Goal: Task Accomplishment & Management: Manage account settings

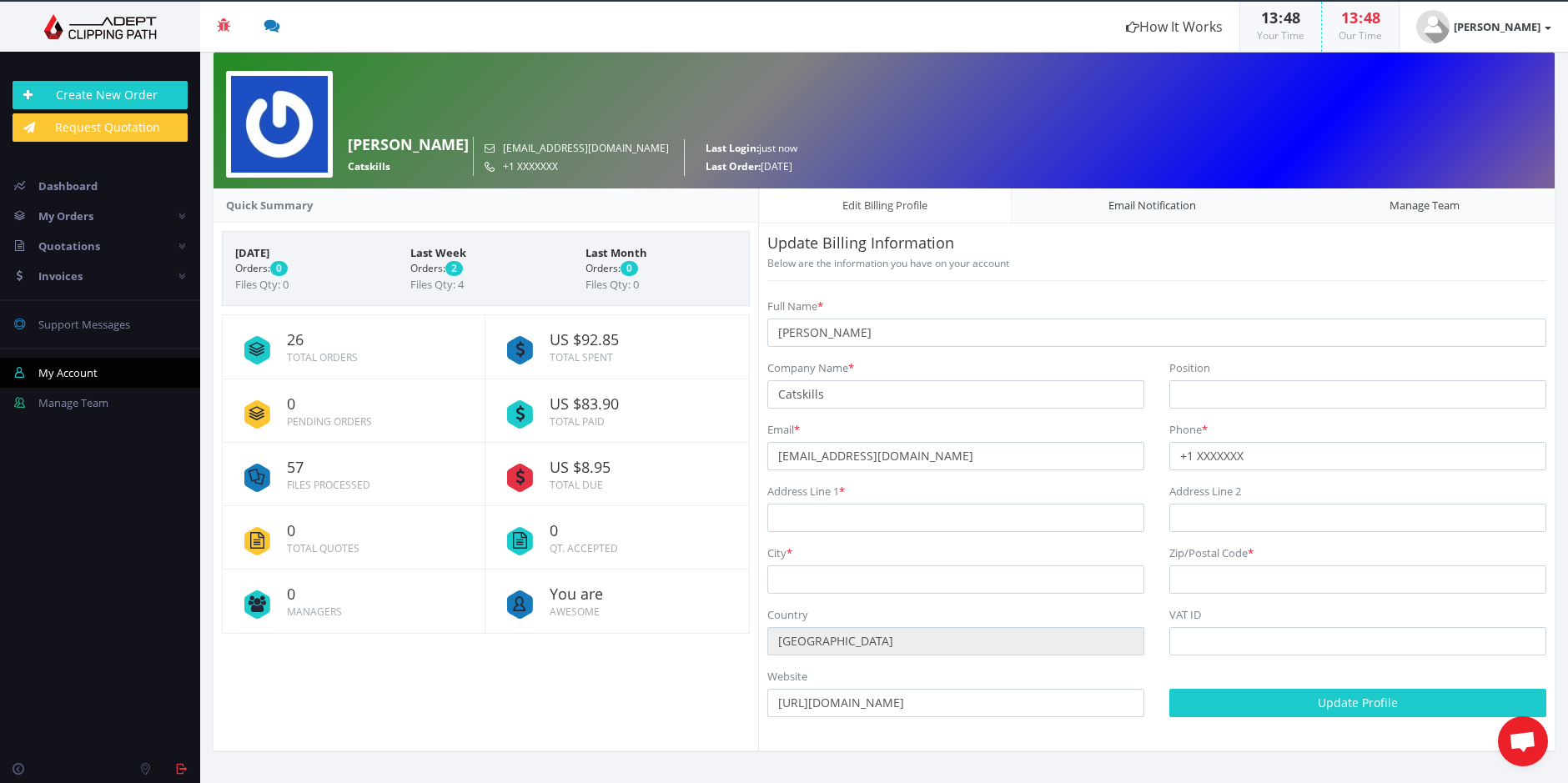
click at [564, 467] on span "US $8.95" at bounding box center [643, 468] width 186 height 16
click at [522, 471] on icon at bounding box center [519, 478] width 44 height 44
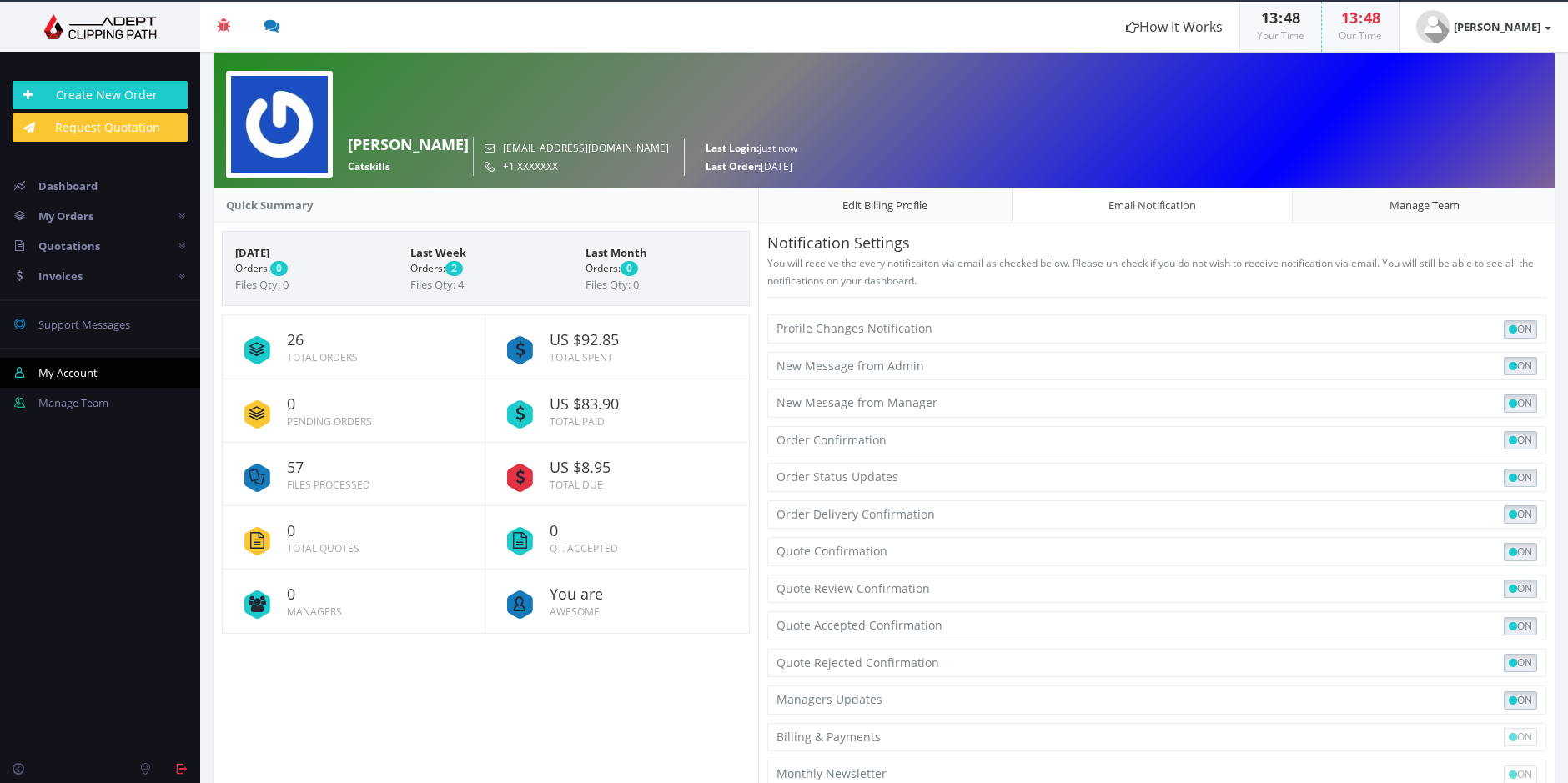
scroll to position [37, 0]
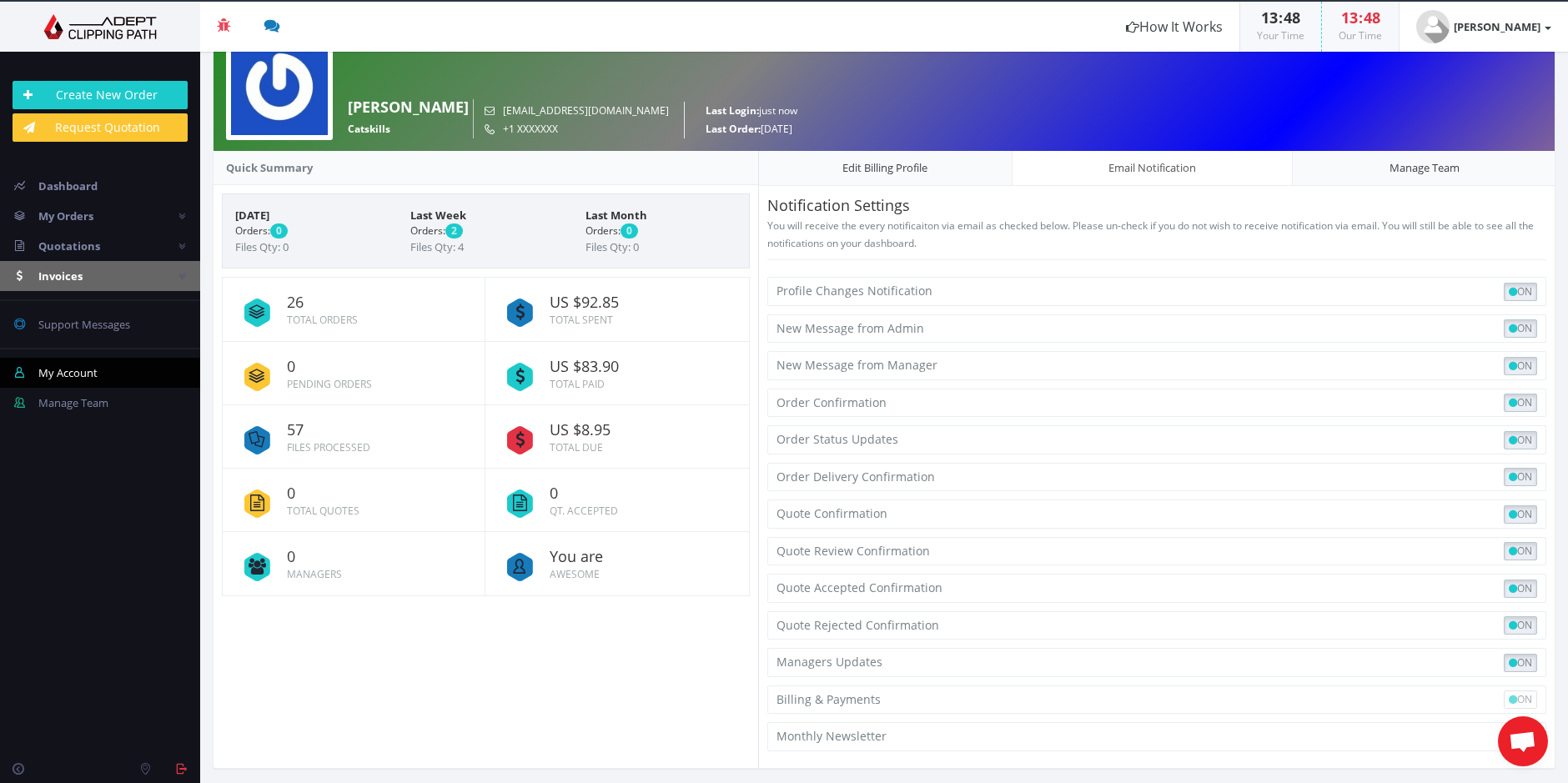
click at [60, 268] on span "Invoices" at bounding box center [60, 276] width 44 height 15
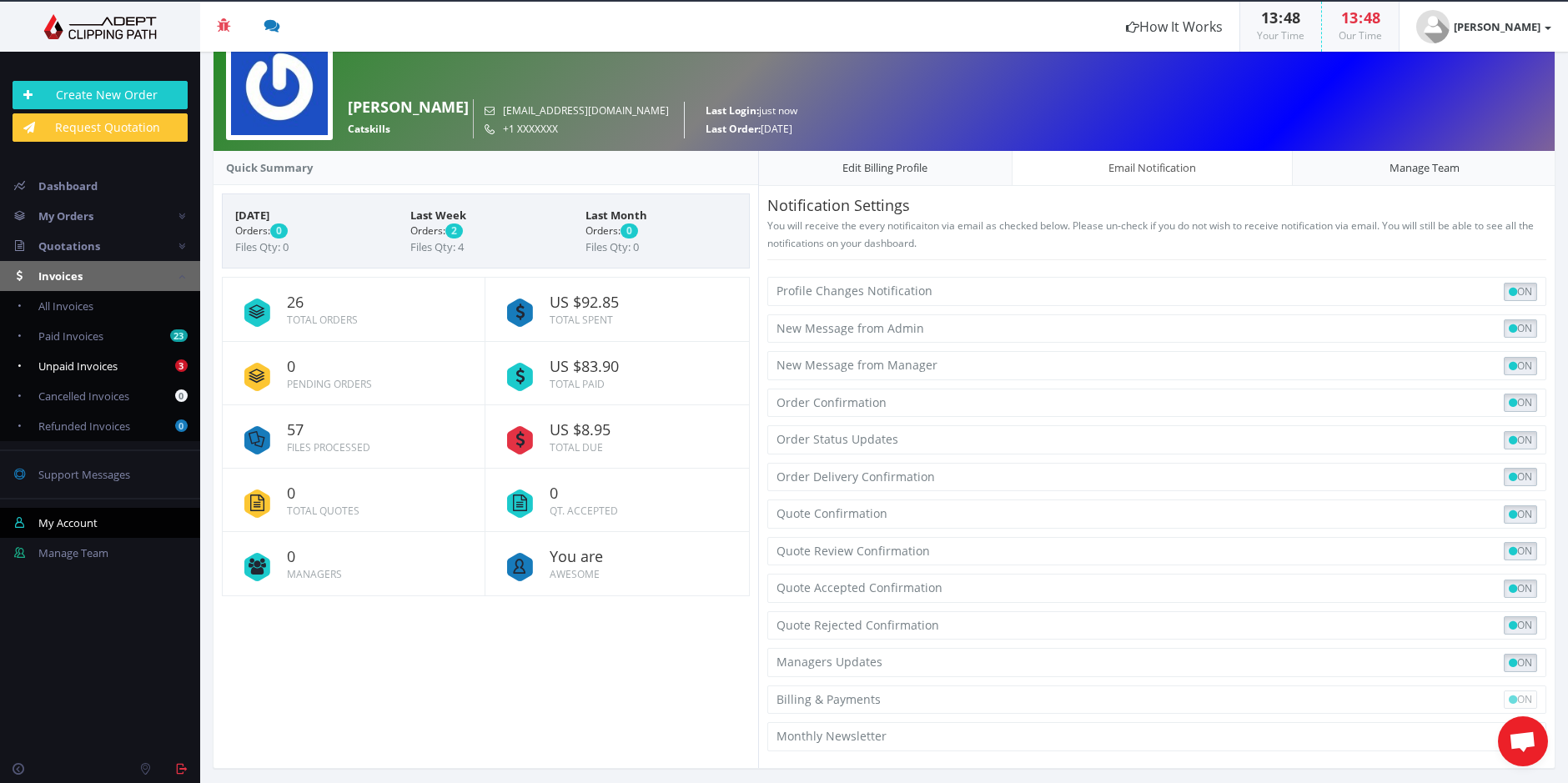
click at [76, 362] on span "Unpaid Invoices" at bounding box center [77, 366] width 79 height 15
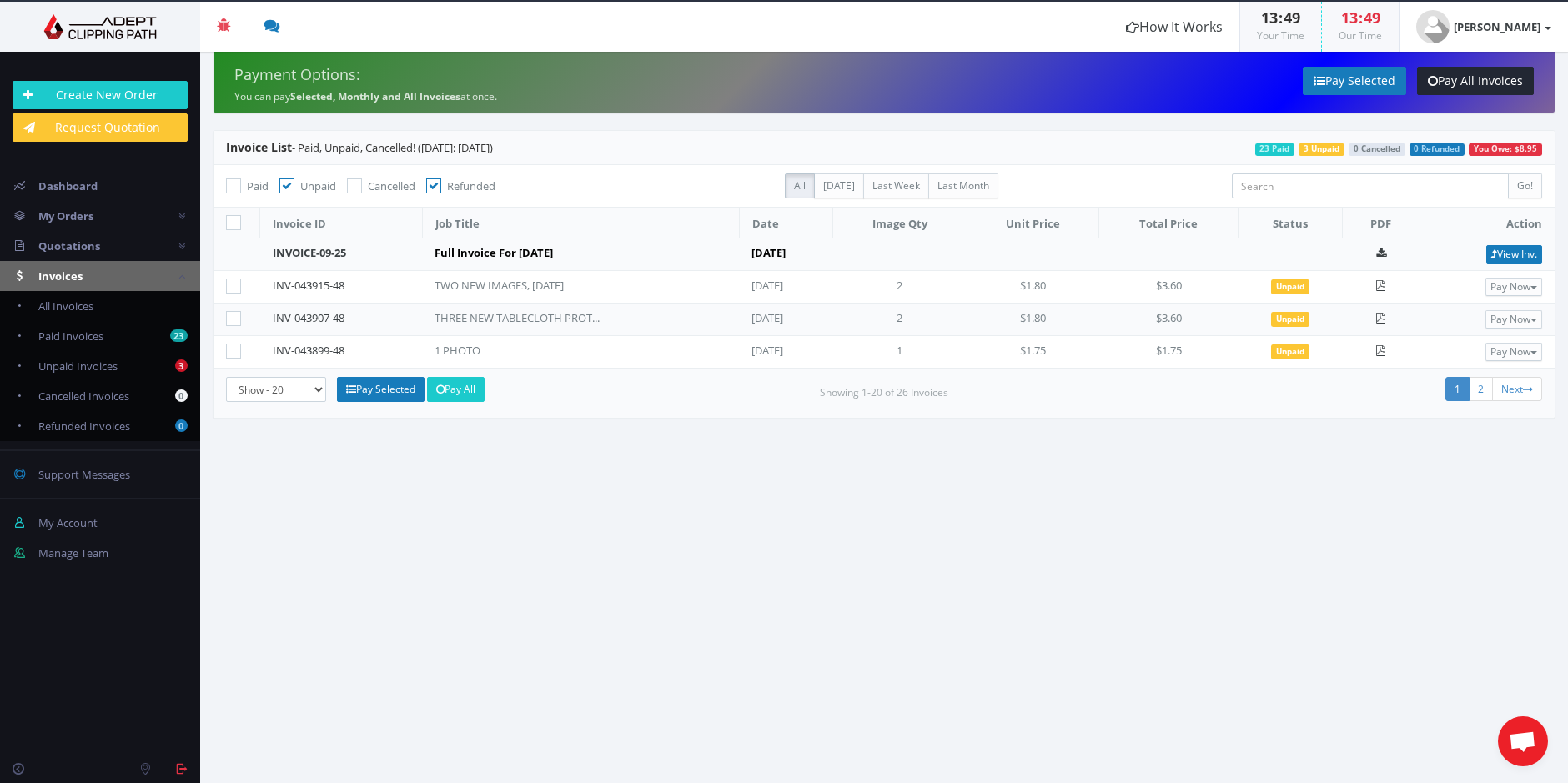
click at [1495, 150] on span "You Owe: $8.95" at bounding box center [1505, 150] width 73 height 13
drag, startPoint x: 1295, startPoint y: 288, endPoint x: 1294, endPoint y: 299, distance: 11.0
click at [1295, 288] on span "Unpaid" at bounding box center [1291, 286] width 38 height 15
click at [1295, 314] on span "Unpaid" at bounding box center [1291, 319] width 38 height 15
click at [1299, 355] on span "Unpaid" at bounding box center [1291, 352] width 38 height 15
